Goal: Use online tool/utility: Utilize a website feature to perform a specific function

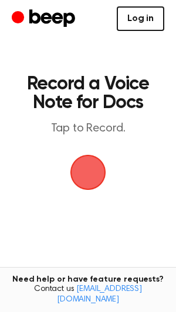
click at [133, 22] on link "Log in" at bounding box center [139, 18] width 47 height 25
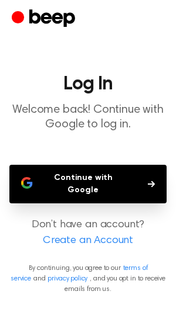
click at [83, 179] on button "Continue with Google" at bounding box center [87, 184] width 157 height 39
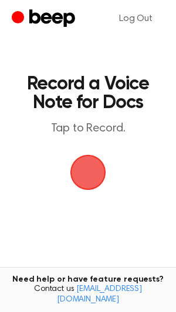
click at [87, 181] on span "button" at bounding box center [88, 173] width 60 height 60
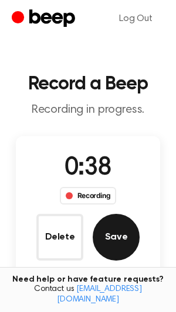
click at [111, 242] on button "Save" at bounding box center [115, 237] width 47 height 47
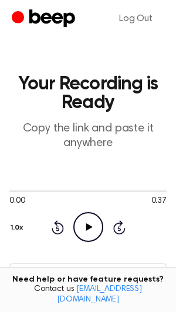
click at [87, 228] on icon at bounding box center [88, 227] width 6 height 8
click at [87, 228] on icon "Pause Audio" at bounding box center [88, 227] width 30 height 30
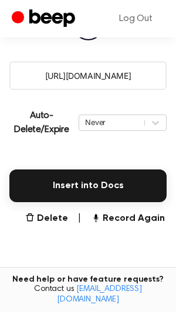
scroll to position [205, 0]
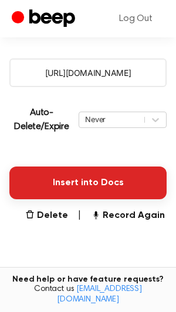
click at [78, 176] on button "Insert into Docs" at bounding box center [87, 183] width 157 height 33
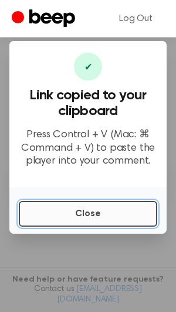
click at [63, 214] on button "Close" at bounding box center [88, 214] width 138 height 26
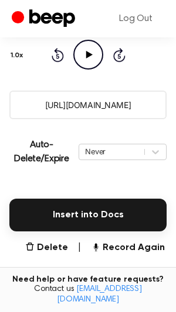
scroll to position [310, 0]
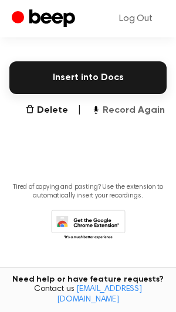
click at [122, 112] on button "Record Again" at bounding box center [128, 111] width 74 height 14
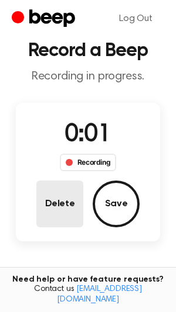
scroll to position [0, 0]
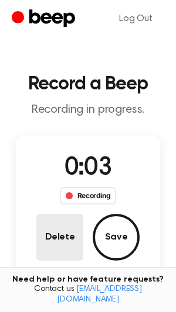
click at [58, 238] on button "Delete" at bounding box center [59, 237] width 47 height 47
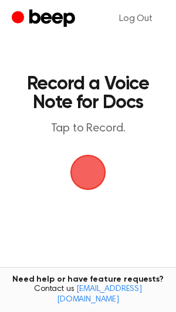
click at [88, 174] on span "button" at bounding box center [88, 173] width 63 height 63
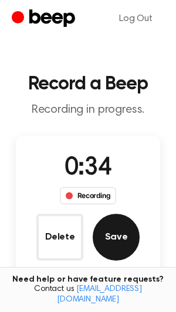
click at [104, 246] on button "Save" at bounding box center [115, 237] width 47 height 47
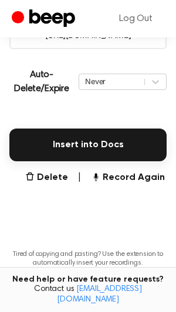
scroll to position [245, 0]
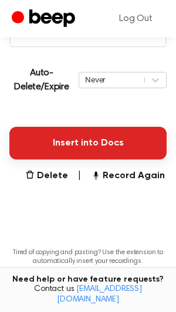
click at [88, 154] on button "Insert into Docs" at bounding box center [87, 143] width 157 height 33
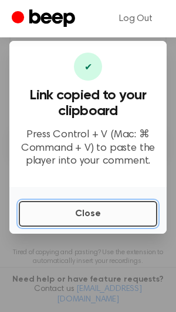
click at [67, 216] on button "Close" at bounding box center [88, 214] width 138 height 26
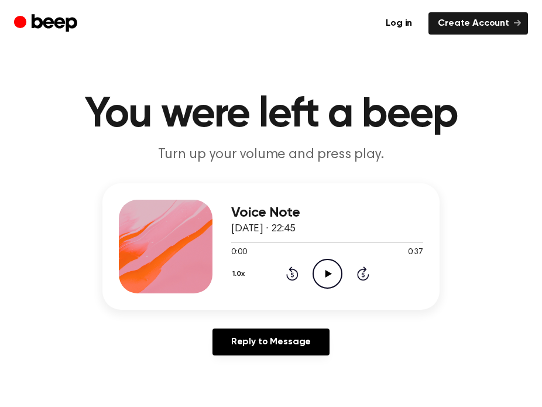
click at [324, 274] on icon "Play Audio" at bounding box center [327, 274] width 30 height 30
click at [288, 278] on icon at bounding box center [292, 273] width 12 height 14
click at [332, 278] on icon "Pause Audio" at bounding box center [327, 274] width 30 height 30
